Goal: Task Accomplishment & Management: Manage account settings

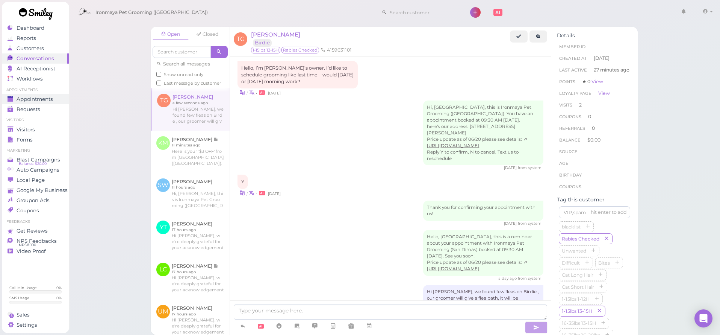
click at [43, 102] on span "Appointments" at bounding box center [35, 99] width 36 height 6
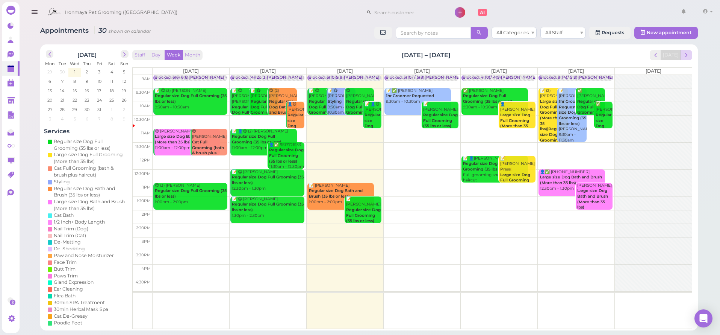
click at [687, 56] on span "next" at bounding box center [686, 55] width 7 height 7
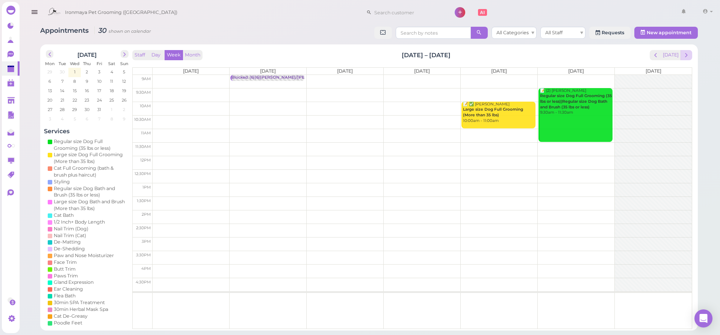
click at [687, 56] on span "next" at bounding box center [686, 55] width 7 height 7
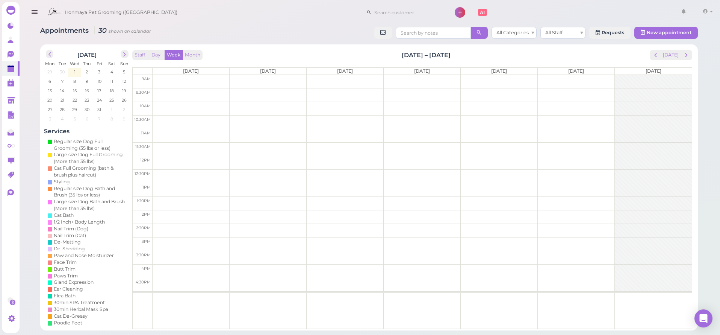
click at [687, 56] on span "next" at bounding box center [686, 55] width 7 height 7
click at [430, 78] on td at bounding box center [422, 82] width 539 height 14
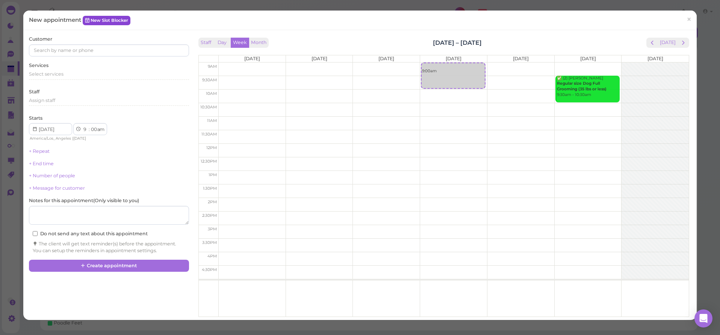
click at [109, 23] on link "New Slot Blocker" at bounding box center [107, 20] width 48 height 9
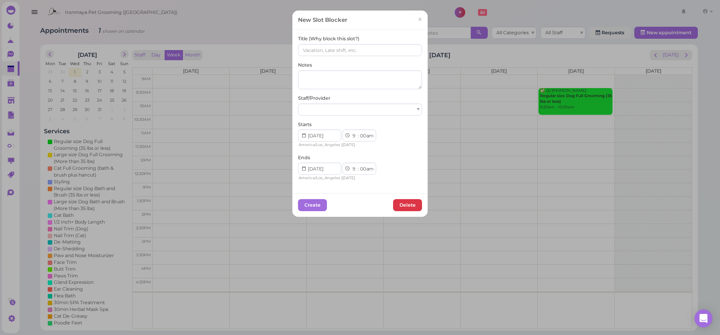
click at [319, 42] on div "Title (Why block this slot?)" at bounding box center [360, 45] width 124 height 21
click at [319, 48] on input at bounding box center [360, 50] width 124 height 12
type input "G"
type input "[PERSON_NAME] goes to [GEOGRAPHIC_DATA]"
select select "15"
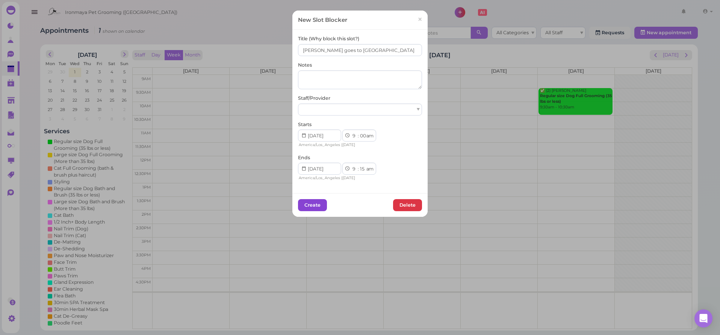
click at [322, 204] on button "Create" at bounding box center [312, 205] width 29 height 12
click at [366, 111] on div at bounding box center [360, 109] width 124 height 12
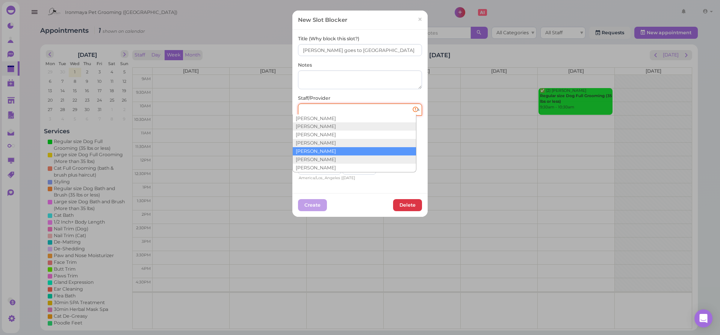
scroll to position [11, 0]
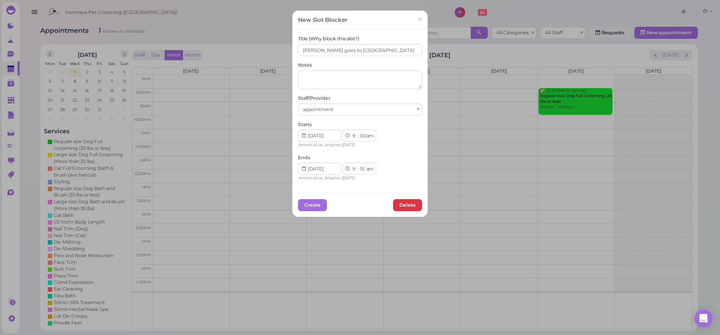
click at [313, 194] on div "Create [GEOGRAPHIC_DATA]" at bounding box center [359, 205] width 135 height 24
click at [315, 200] on button "Create" at bounding box center [312, 205] width 29 height 12
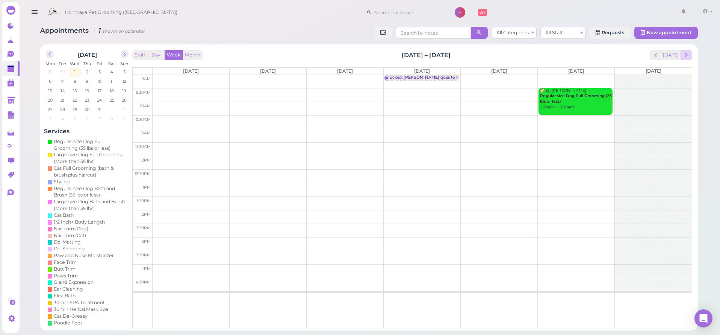
click at [689, 56] on span "next" at bounding box center [686, 55] width 7 height 7
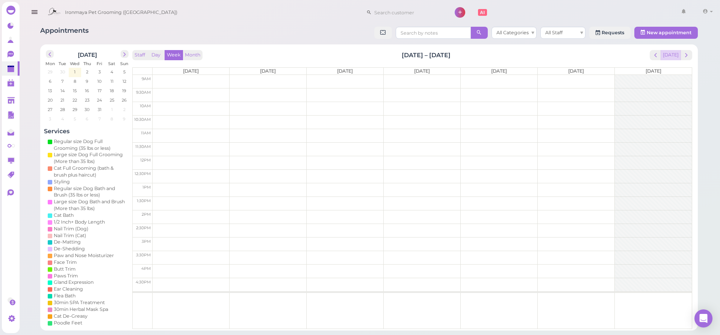
click at [670, 54] on button "[DATE]" at bounding box center [671, 55] width 20 height 10
